Goal: Navigation & Orientation: Find specific page/section

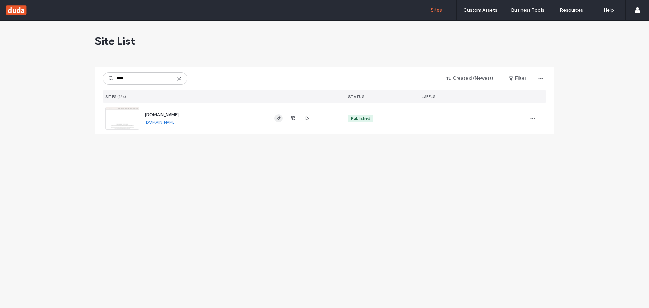
type input "****"
click at [280, 120] on icon "button" at bounding box center [278, 118] width 5 height 5
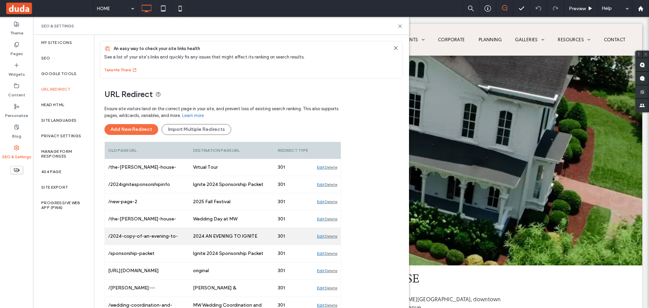
scroll to position [47, 0]
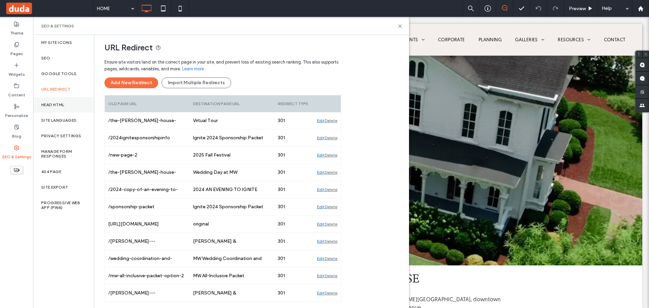
click at [62, 103] on label "Head HTML" at bounding box center [52, 104] width 23 height 5
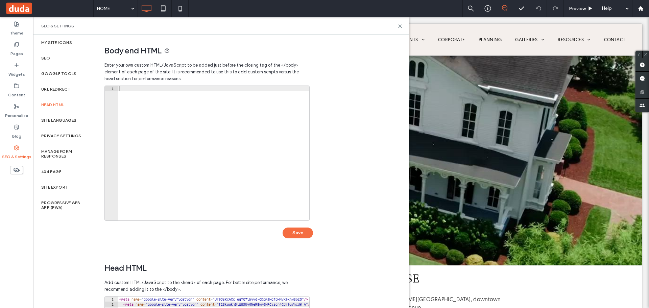
scroll to position [155, 0]
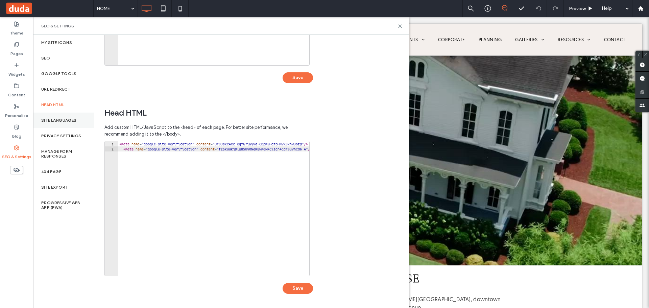
click at [57, 120] on label "Site Languages" at bounding box center [59, 120] width 36 height 5
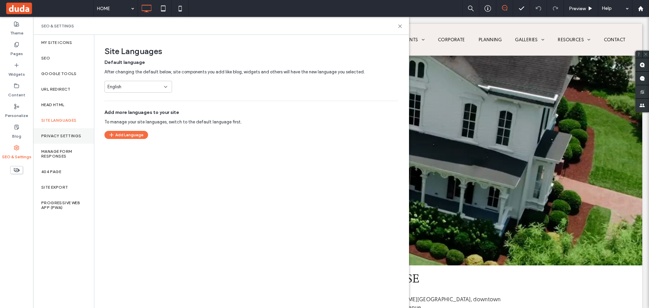
click at [62, 136] on label "Privacy Settings" at bounding box center [61, 136] width 40 height 5
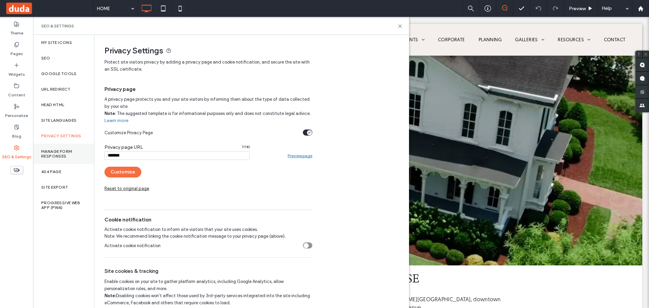
click at [60, 153] on label "Manage Form Responses" at bounding box center [63, 153] width 45 height 9
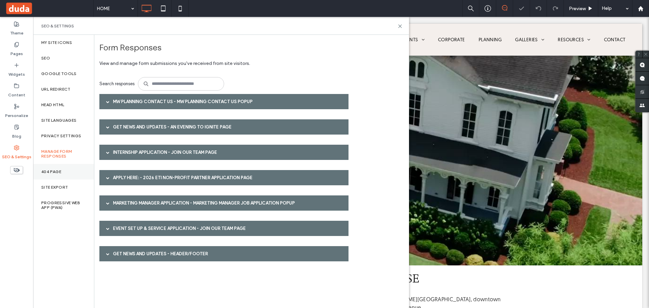
click at [59, 172] on label "404 Page" at bounding box center [51, 171] width 20 height 5
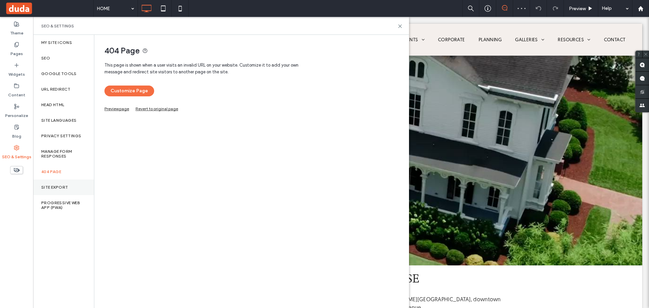
click at [55, 187] on label "Site Export" at bounding box center [54, 187] width 27 height 5
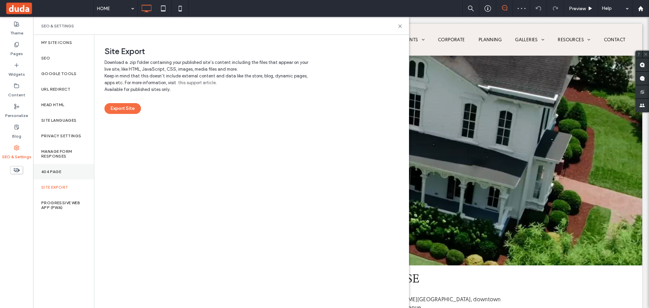
click at [58, 170] on label "404 Page" at bounding box center [51, 171] width 20 height 5
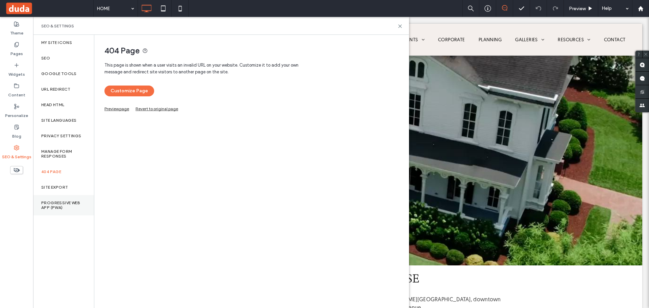
click at [54, 199] on div "Progressive Web App (PWA)" at bounding box center [63, 205] width 61 height 20
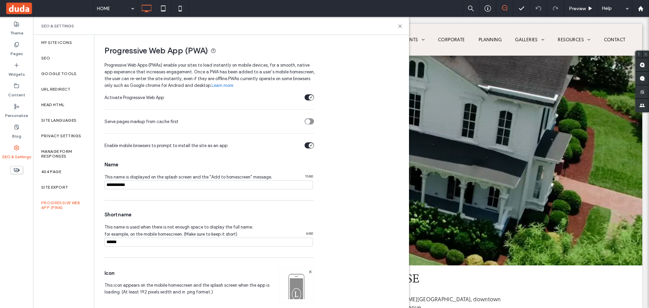
scroll to position [60, 0]
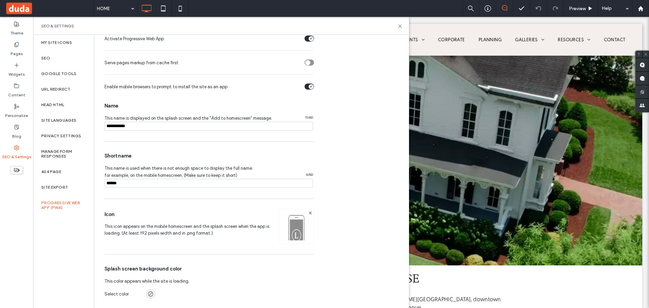
click at [295, 233] on img at bounding box center [296, 236] width 34 height 46
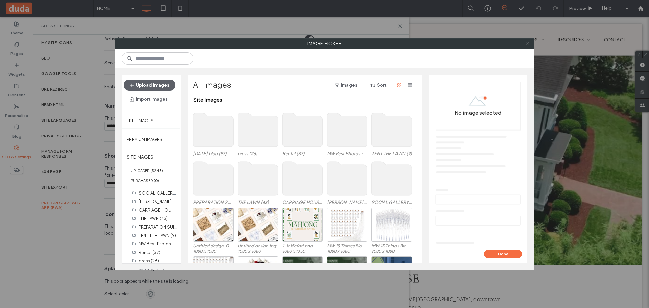
click at [526, 44] on icon at bounding box center [527, 43] width 5 height 5
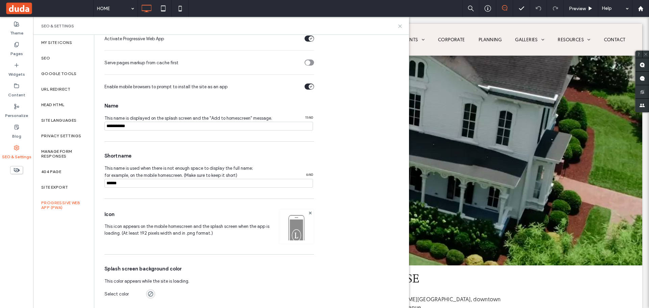
click at [398, 27] on icon at bounding box center [400, 26] width 5 height 5
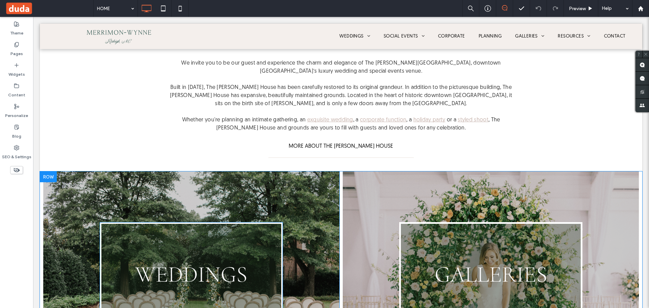
scroll to position [440, 0]
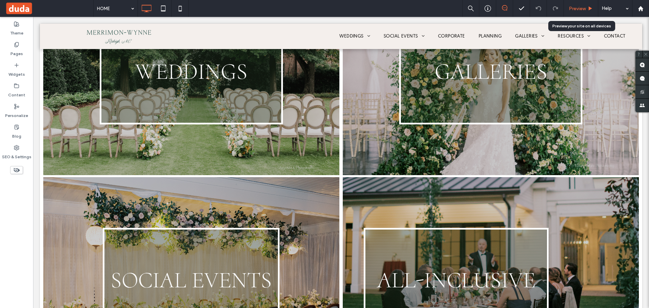
click at [574, 9] on span "Preview" at bounding box center [577, 9] width 17 height 6
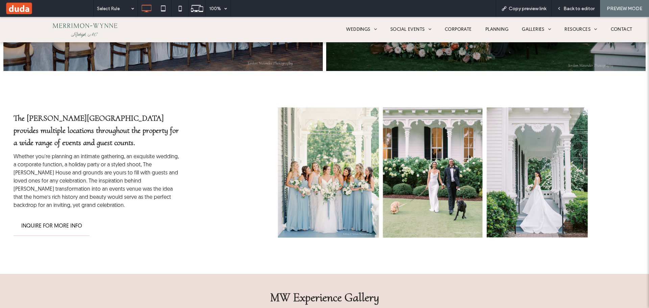
scroll to position [2021, 0]
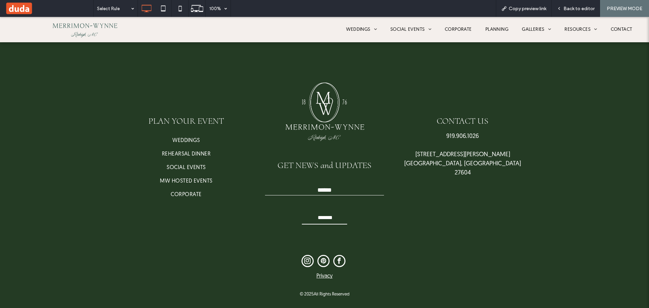
click at [318, 276] on link "Privacy" at bounding box center [325, 276] width 16 height 5
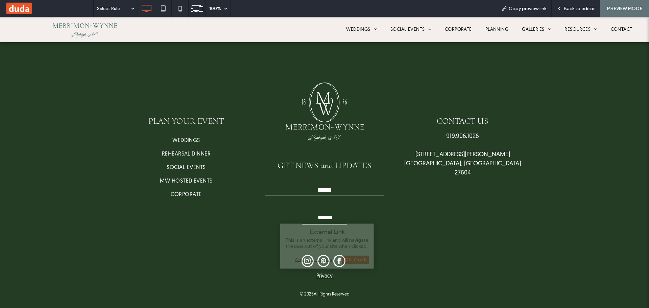
click at [174, 108] on div "PLAN YOUR EVENT WEDDINGS REHEARSAL DINNER SOCIAL EVENTS MW HOSTED EVENTS CORPOR…" at bounding box center [189, 154] width 135 height 166
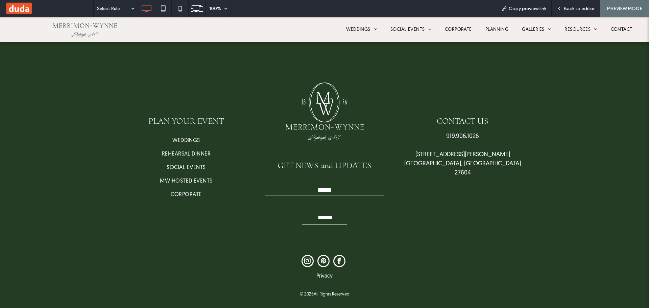
click at [317, 276] on link "Privacy" at bounding box center [325, 276] width 16 height 5
click at [181, 166] on span "SOCIAL EVENTS" at bounding box center [186, 168] width 39 height 8
